Goal: Transaction & Acquisition: Purchase product/service

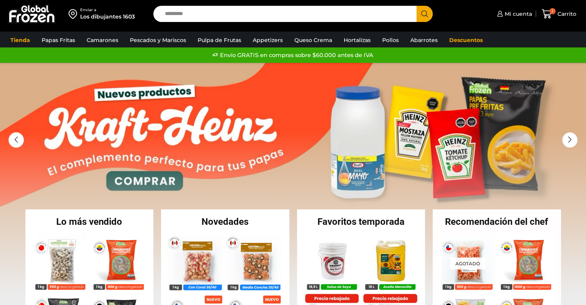
click at [308, 16] on input "Search input" at bounding box center [287, 14] width 252 height 16
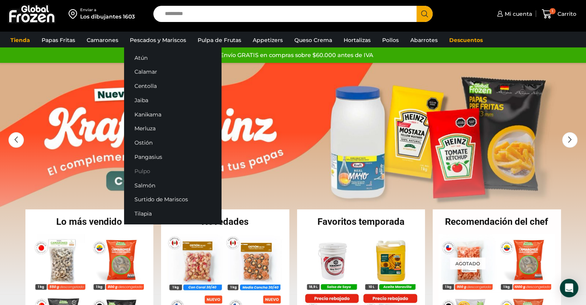
click at [140, 169] on link "Pulpo" at bounding box center [172, 171] width 97 height 14
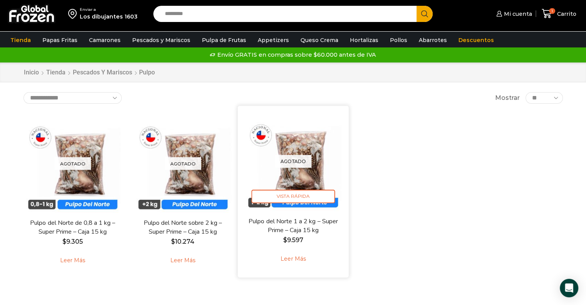
click at [285, 184] on img at bounding box center [292, 161] width 99 height 99
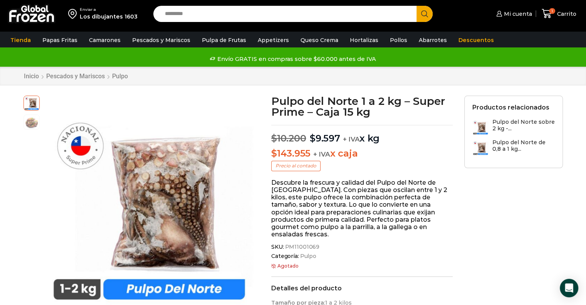
click at [331, 243] on span "SKU: PM11001069" at bounding box center [361, 246] width 181 height 7
